Goal: Information Seeking & Learning: Find specific fact

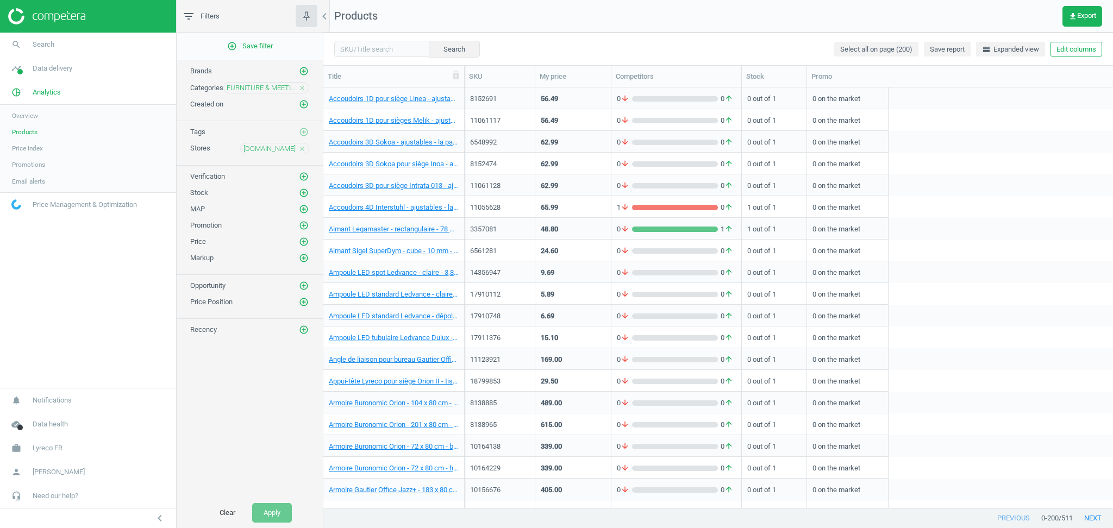
scroll to position [410, 778]
click at [373, 49] on input "text" at bounding box center [381, 49] width 95 height 16
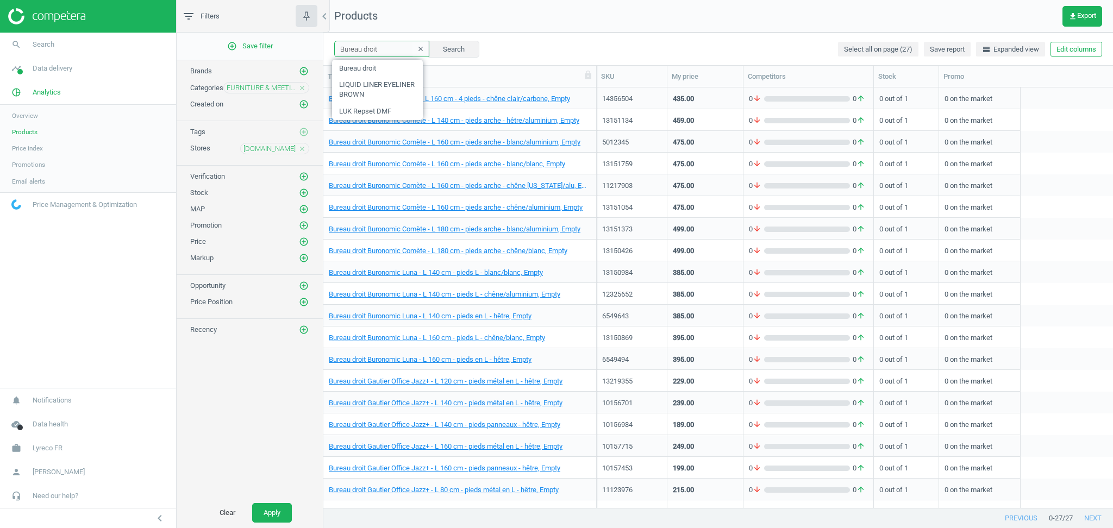
drag, startPoint x: 465, startPoint y: 72, endPoint x: 598, endPoint y: 81, distance: 133.4
click at [598, 81] on div at bounding box center [596, 76] width 11 height 21
click at [238, 413] on div "add_circle_outline Save filter Brands add_circle_outline Categories FURNITURE &…" at bounding box center [250, 265] width 146 height 465
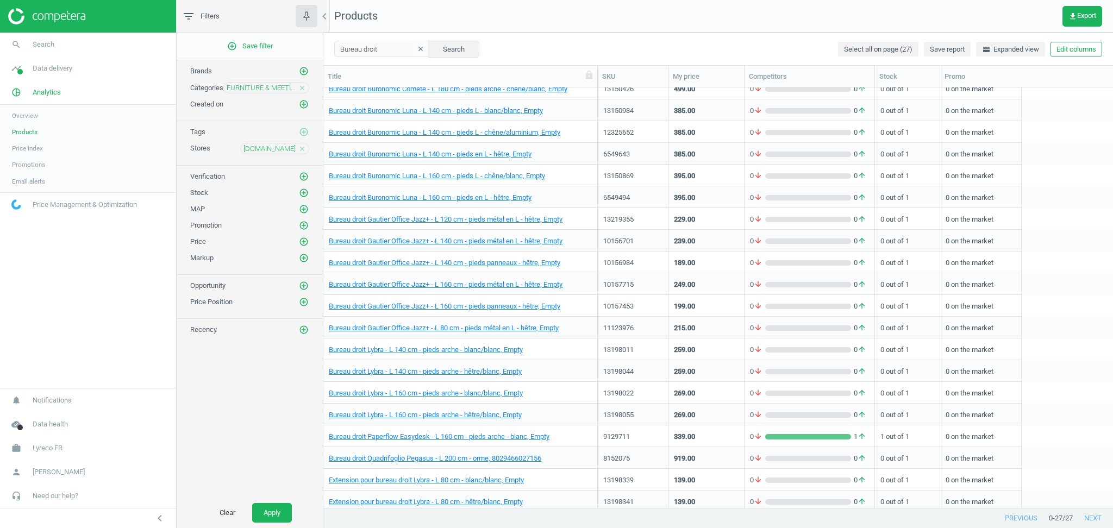
scroll to position [166, 0]
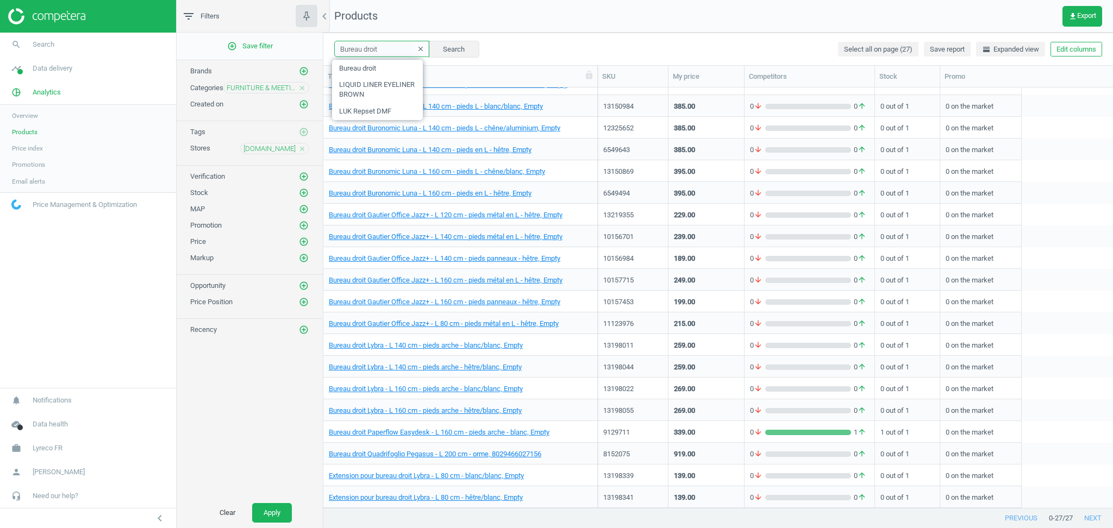
click at [395, 46] on input "Bureau droit" at bounding box center [381, 49] width 95 height 16
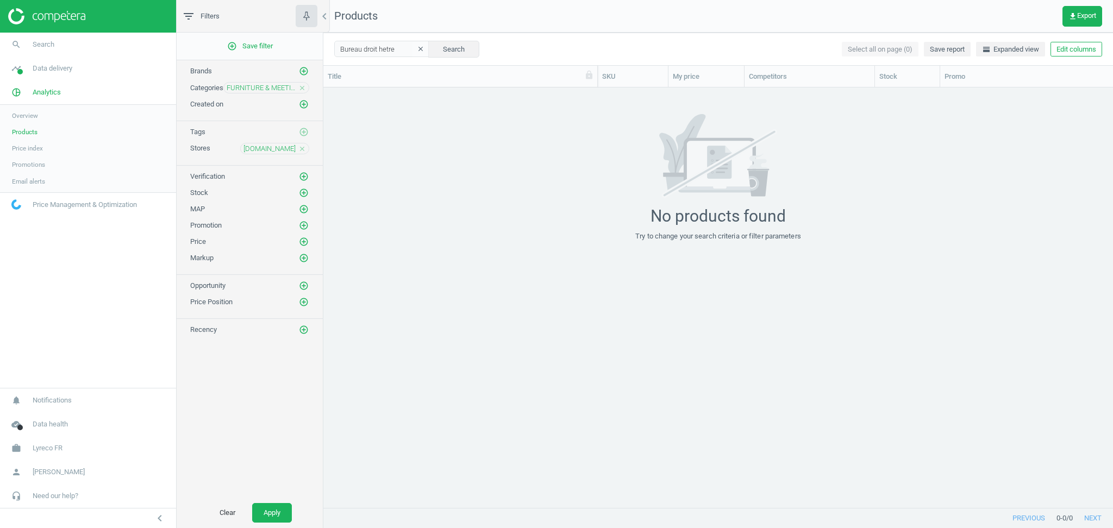
click at [302, 89] on icon "close" at bounding box center [302, 88] width 8 height 8
click at [305, 150] on icon "close" at bounding box center [302, 149] width 8 height 8
click at [278, 504] on button "Apply" at bounding box center [272, 513] width 40 height 20
click at [371, 48] on input "Bureau droit hetre" at bounding box center [381, 49] width 95 height 16
click at [383, 48] on input "Bureau droit hetre" at bounding box center [381, 49] width 95 height 16
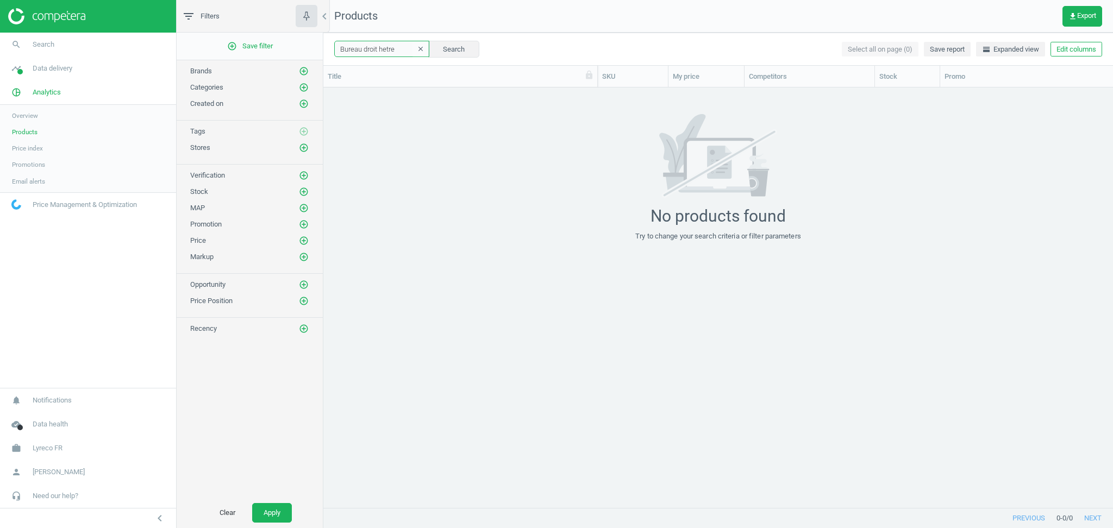
click at [383, 48] on input "Bureau droit hetre" at bounding box center [381, 49] width 95 height 16
type input "Bureau droit"
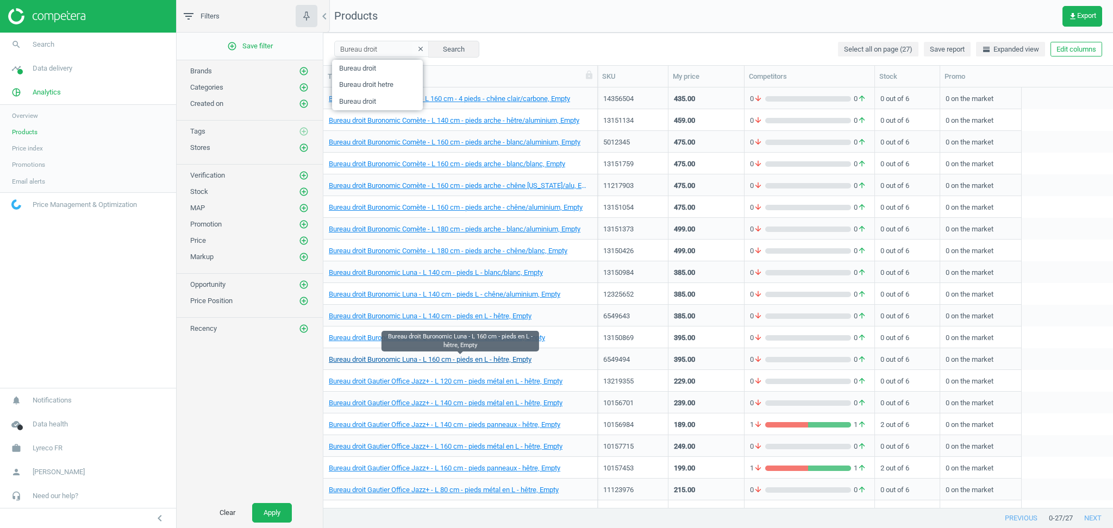
click at [403, 361] on link "Bureau droit Buronomic Luna - L 160 cm - pieds en L - hêtre, Empty" at bounding box center [430, 360] width 203 height 10
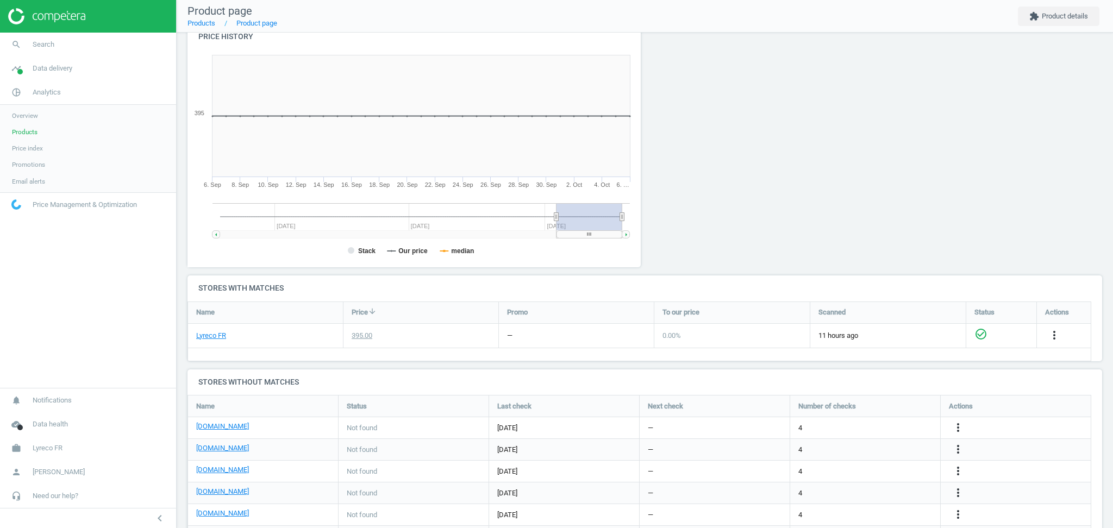
scroll to position [176, 0]
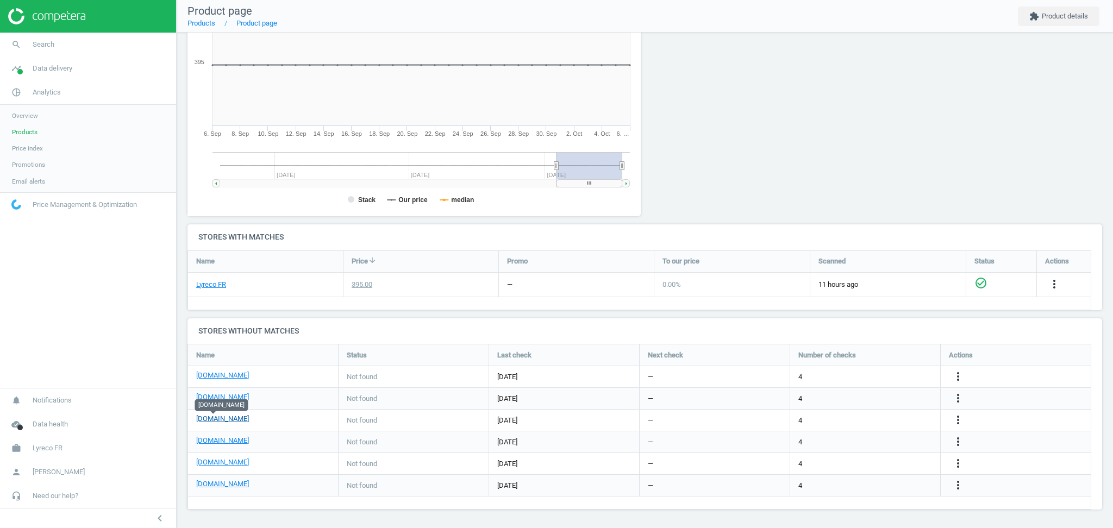
click at [209, 420] on link "[DOMAIN_NAME]" at bounding box center [222, 419] width 53 height 10
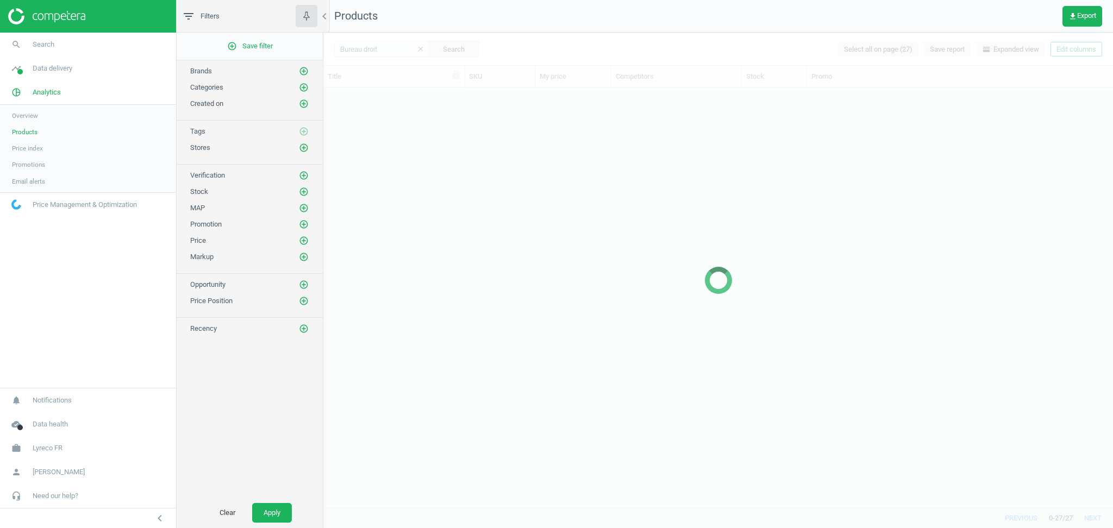
scroll to position [410, 778]
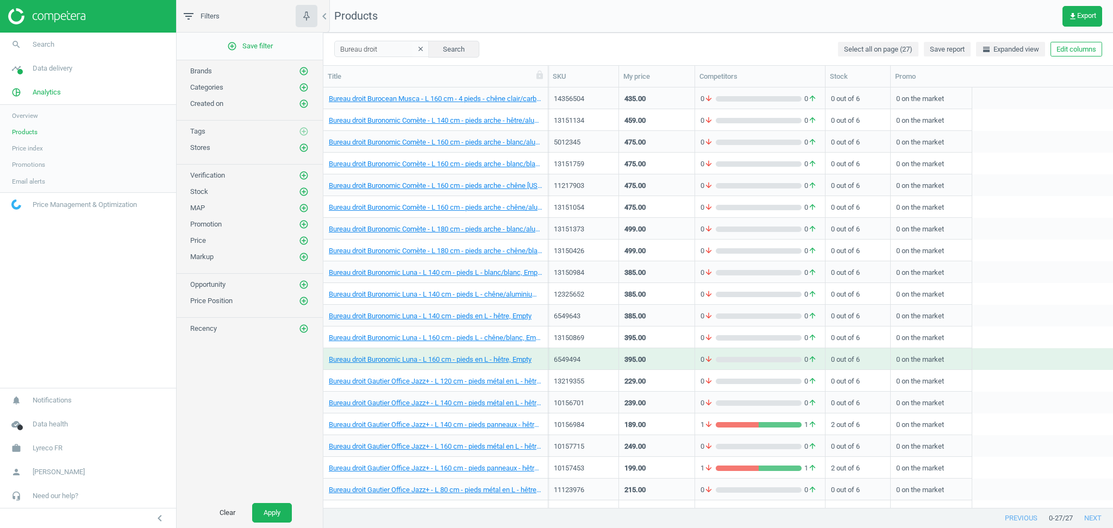
drag, startPoint x: 465, startPoint y: 77, endPoint x: 631, endPoint y: 79, distance: 166.3
click at [553, 79] on div at bounding box center [547, 76] width 11 height 21
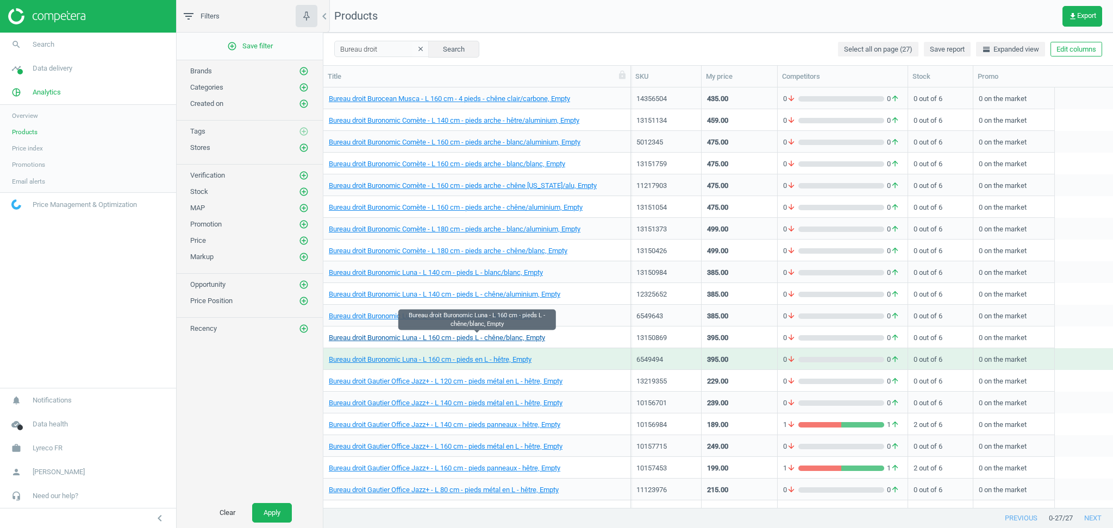
click at [429, 339] on link "Bureau droit Buronomic Luna - L 160 cm - pieds L - chêne/blanc, Empty" at bounding box center [437, 338] width 216 height 10
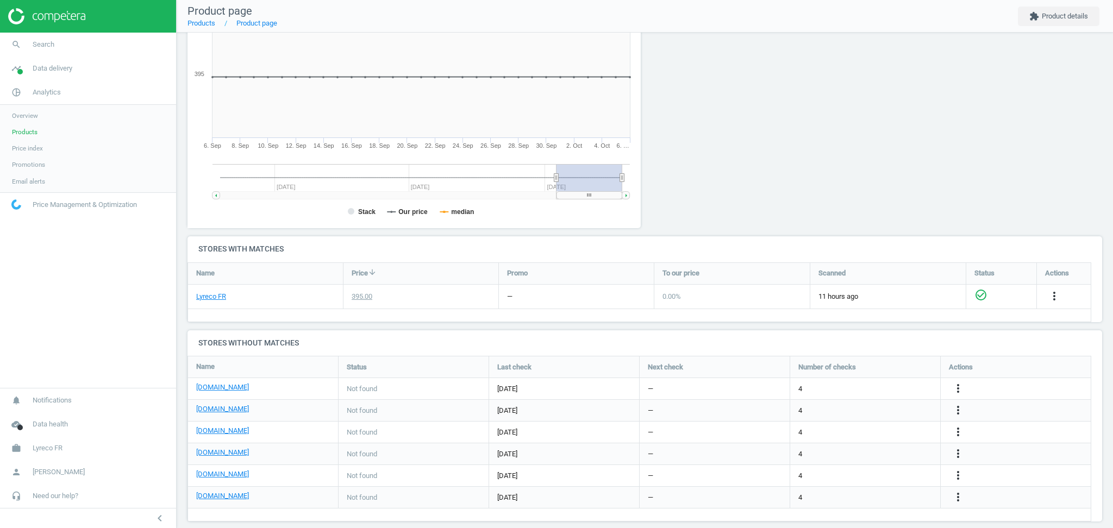
scroll to position [176, 0]
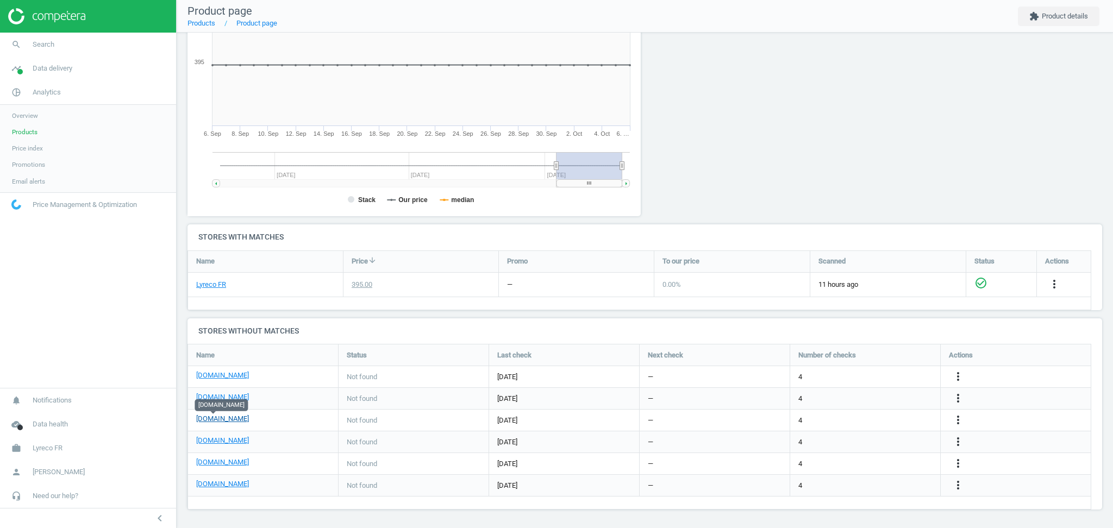
click at [210, 417] on link "[DOMAIN_NAME]" at bounding box center [222, 419] width 53 height 10
click at [733, 152] on div at bounding box center [760, 99] width 231 height 252
click at [742, 140] on div at bounding box center [760, 99] width 231 height 252
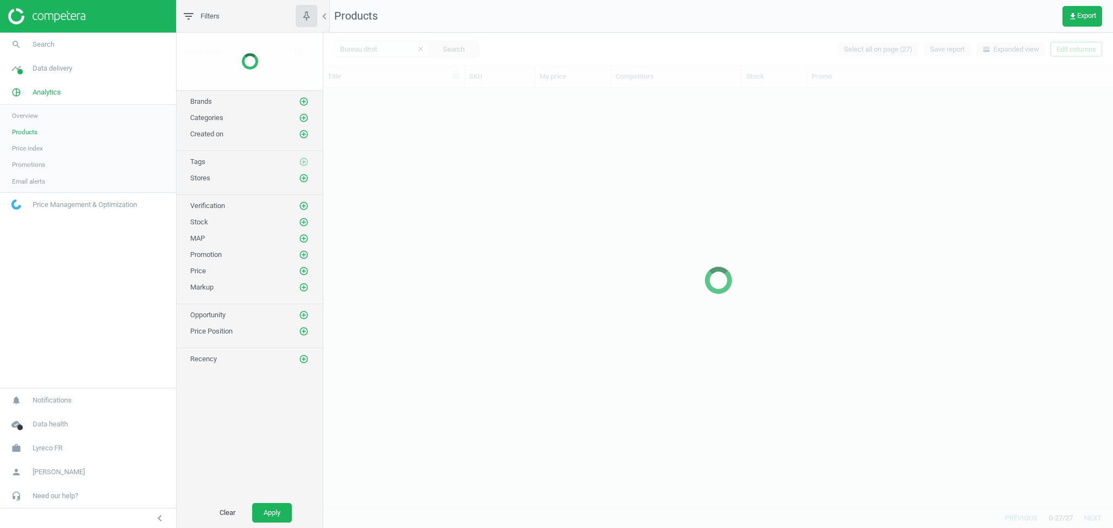
scroll to position [410, 778]
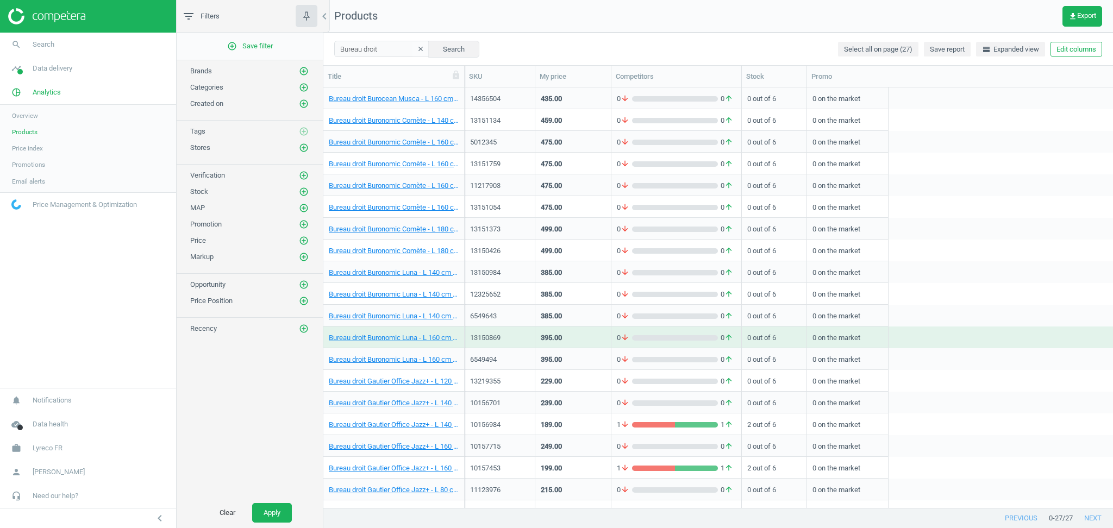
click at [267, 402] on div "add_circle_outline Save filter Brands add_circle_outline Categories add_circle_…" at bounding box center [250, 265] width 146 height 465
click at [385, 54] on input "Bureau droit" at bounding box center [381, 49] width 95 height 16
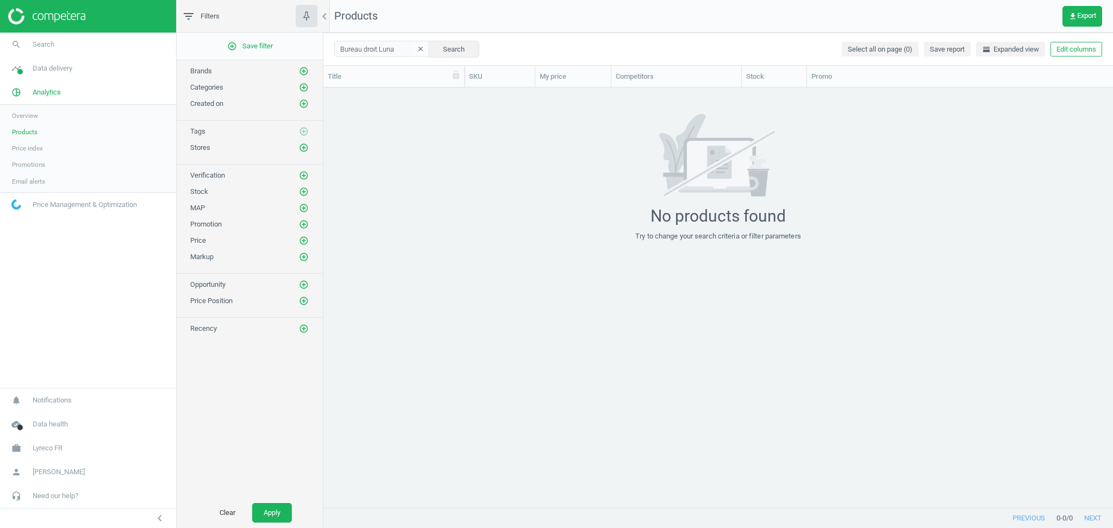
click at [49, 133] on link "Products" at bounding box center [88, 132] width 176 height 16
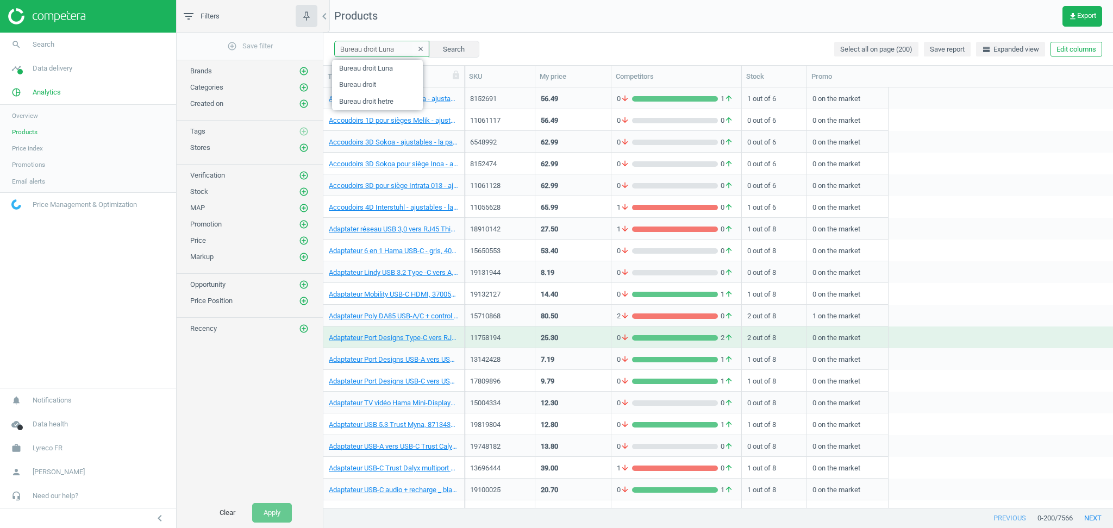
drag, startPoint x: 377, startPoint y: 51, endPoint x: 335, endPoint y: 49, distance: 41.9
click at [335, 49] on input "Bureau droit Luna" at bounding box center [381, 49] width 95 height 16
type input "Luna"
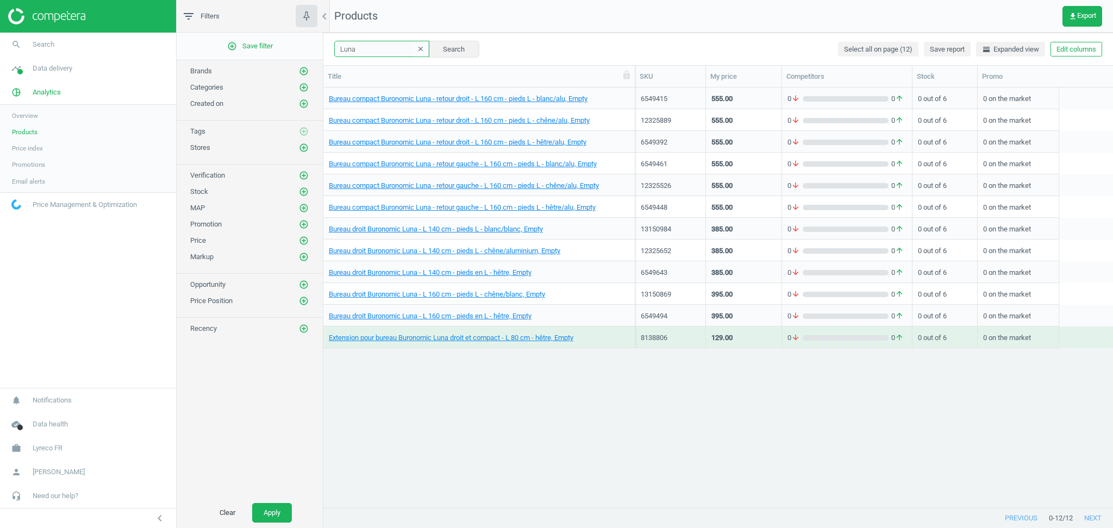
drag, startPoint x: 464, startPoint y: 75, endPoint x: 635, endPoint y: 74, distance: 171.2
click at [635, 74] on div at bounding box center [634, 76] width 11 height 21
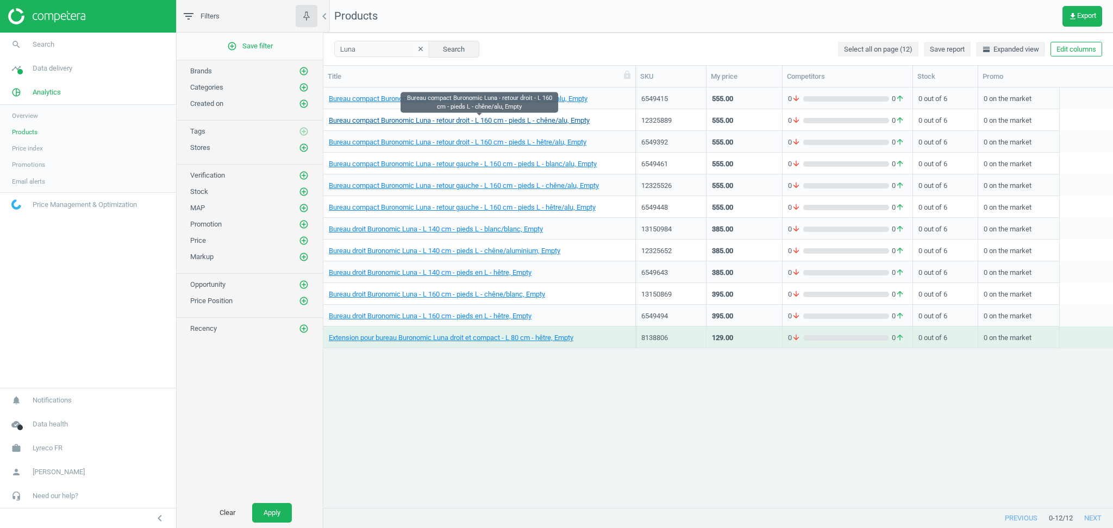
click at [457, 120] on link "Bureau compact Buronomic Luna - retour droit - L 160 cm - pieds L - chêne/alu, …" at bounding box center [459, 121] width 261 height 10
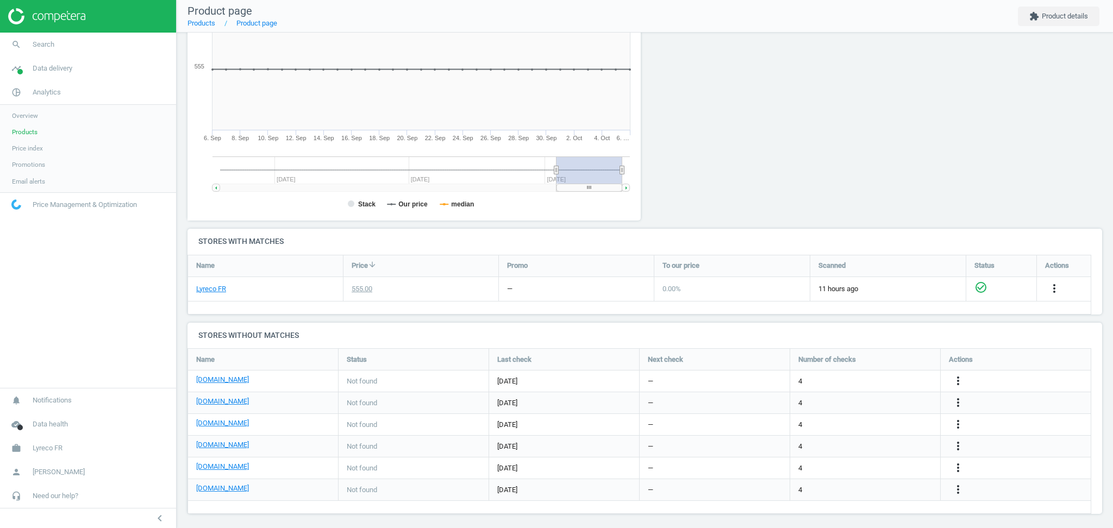
scroll to position [176, 0]
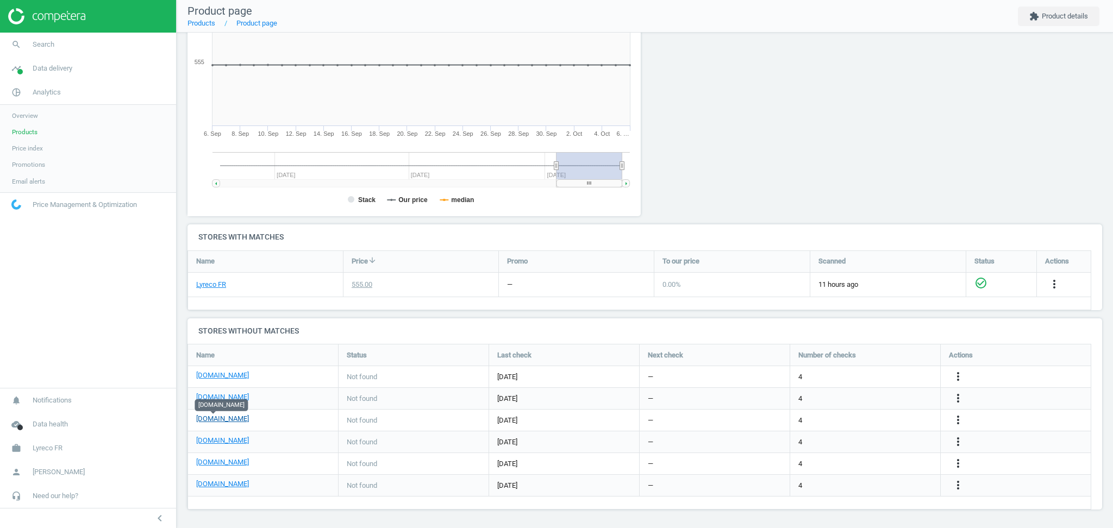
click at [221, 417] on link "[DOMAIN_NAME]" at bounding box center [222, 419] width 53 height 10
